Goal: Task Accomplishment & Management: Complete application form

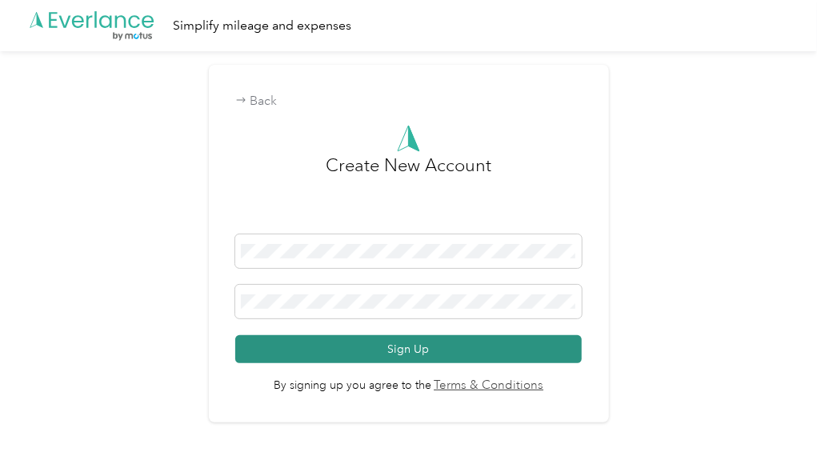
click at [340, 344] on button "Sign Up" at bounding box center [408, 349] width 346 height 28
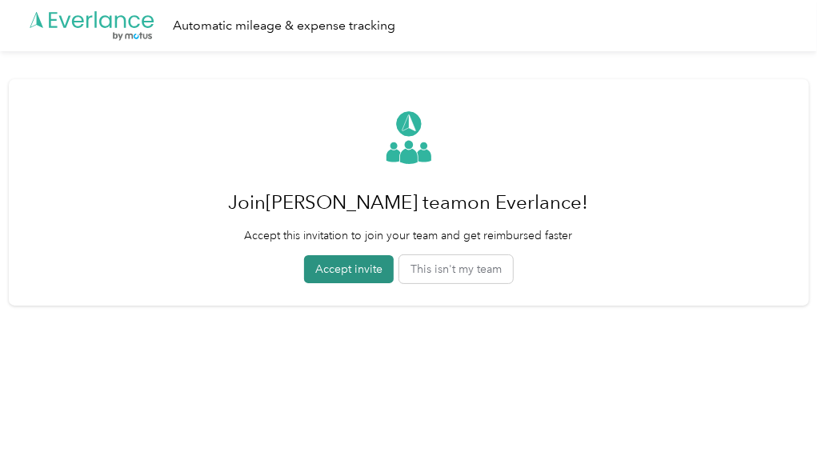
click at [336, 276] on button "Accept invite" at bounding box center [349, 269] width 90 height 28
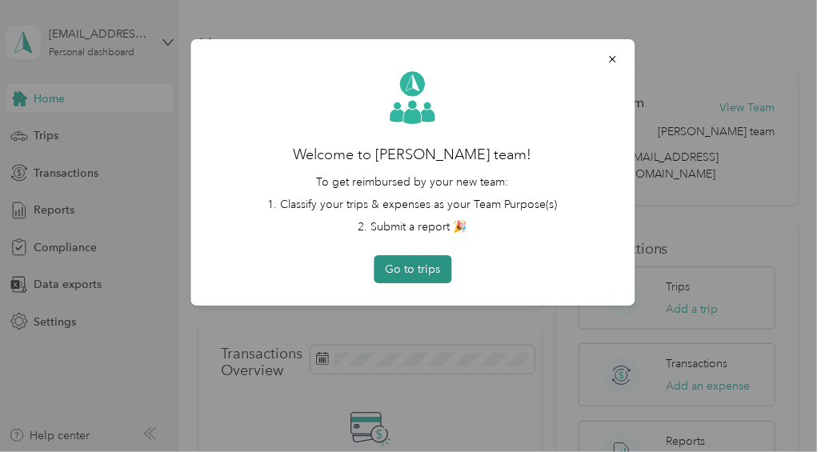
click at [403, 275] on button "Go to trips" at bounding box center [413, 269] width 78 height 28
